Goal: Task Accomplishment & Management: Use online tool/utility

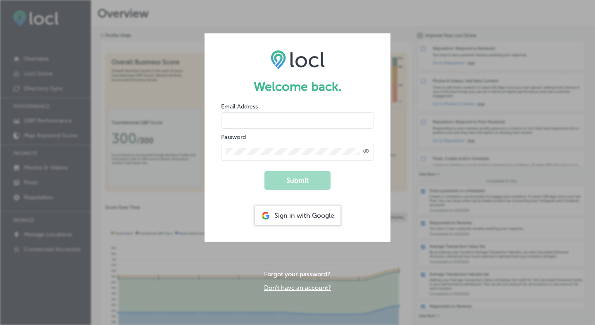
type input "[PERSON_NAME][EMAIL_ADDRESS][DOMAIN_NAME]"
click at [306, 183] on button "Submit" at bounding box center [297, 180] width 66 height 19
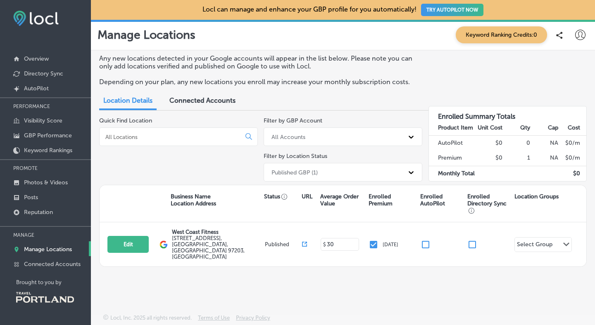
click at [579, 34] on icon at bounding box center [580, 35] width 10 height 10
click at [579, 34] on div at bounding box center [297, 162] width 595 height 325
click at [36, 86] on p "AutoPilot" at bounding box center [36, 88] width 25 height 7
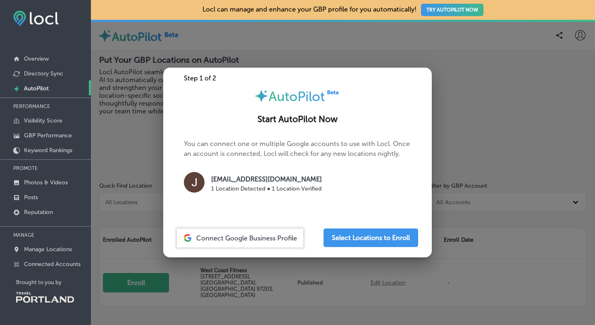
click at [117, 138] on div at bounding box center [297, 162] width 595 height 325
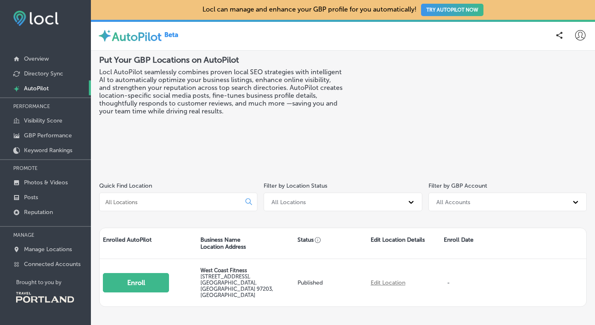
click at [52, 20] on img at bounding box center [35, 18] width 45 height 15
click at [36, 19] on img at bounding box center [35, 18] width 45 height 15
click at [556, 34] on icon at bounding box center [559, 35] width 6 height 7
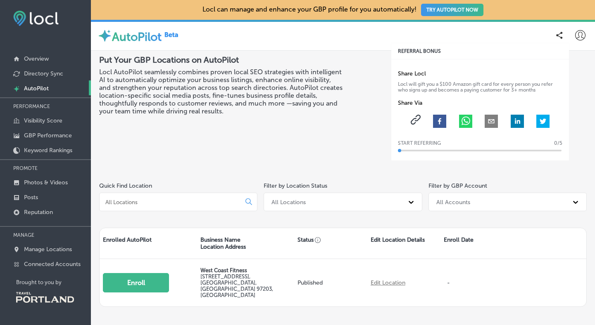
click at [556, 34] on icon at bounding box center [559, 35] width 6 height 7
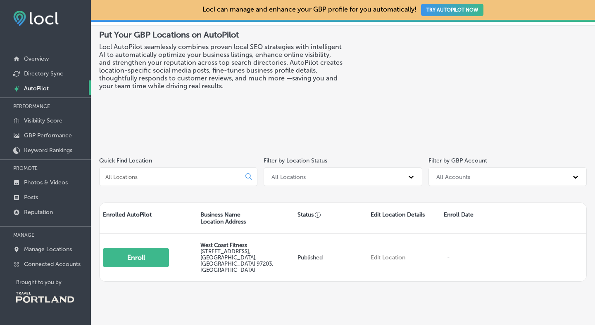
scroll to position [27, 0]
